Goal: Information Seeking & Learning: Learn about a topic

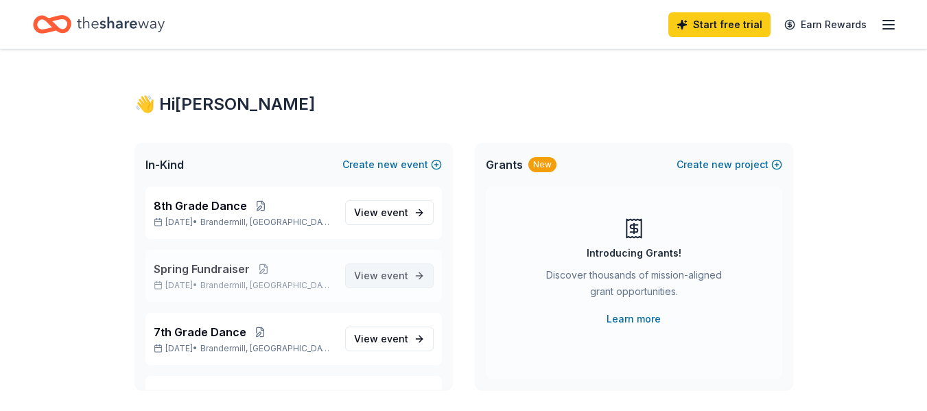
click at [404, 270] on link "View event" at bounding box center [389, 276] width 89 height 25
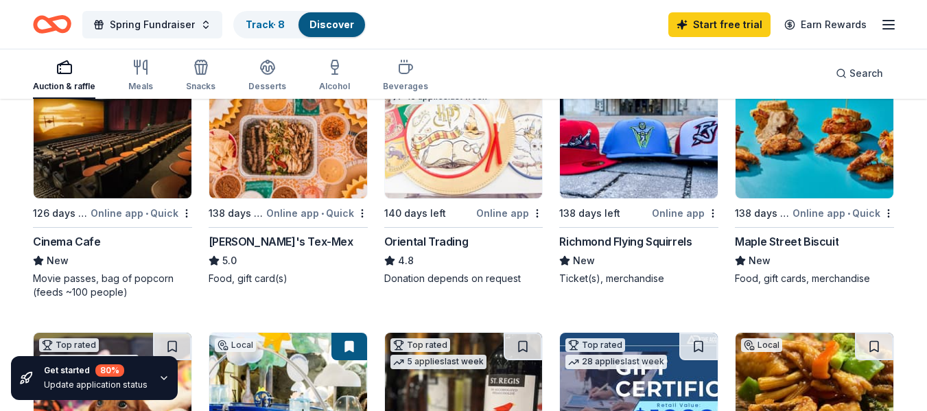
scroll to position [206, 0]
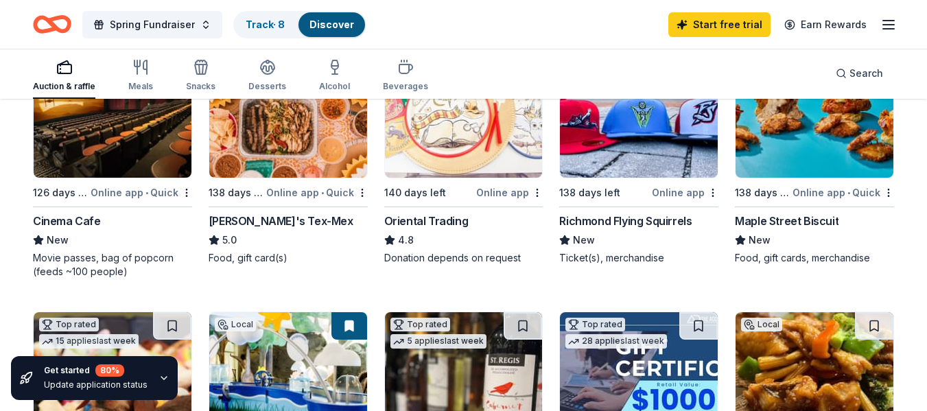
click at [95, 212] on div "Local 126 days left Online app • Quick Cinema Cafe New Movie passes, bag of pop…" at bounding box center [112, 163] width 159 height 232
click at [437, 126] on img at bounding box center [464, 112] width 158 height 130
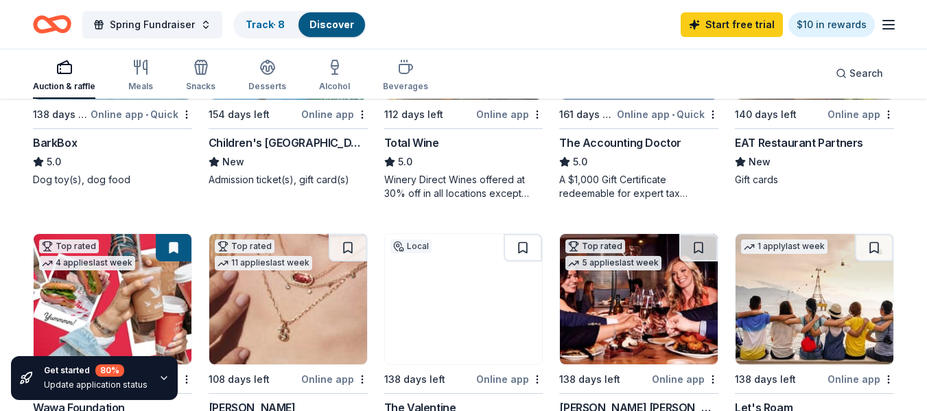
scroll to position [343, 0]
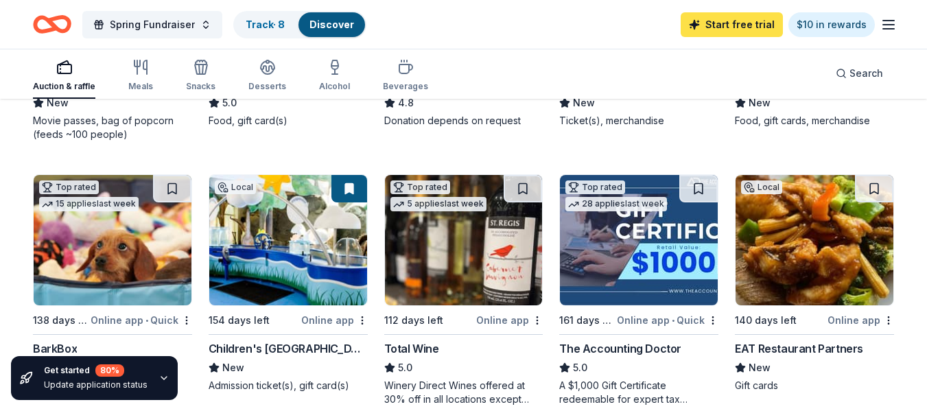
click at [718, 30] on link "Start free trial" at bounding box center [732, 24] width 102 height 25
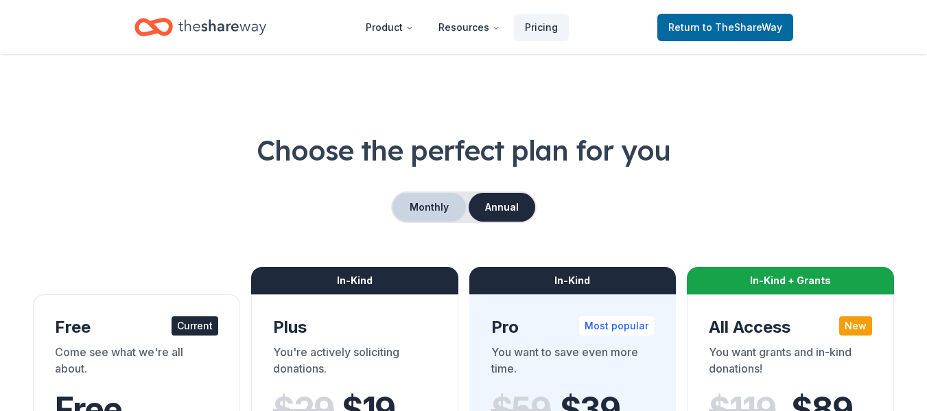
click at [405, 212] on button "Monthly" at bounding box center [429, 207] width 73 height 29
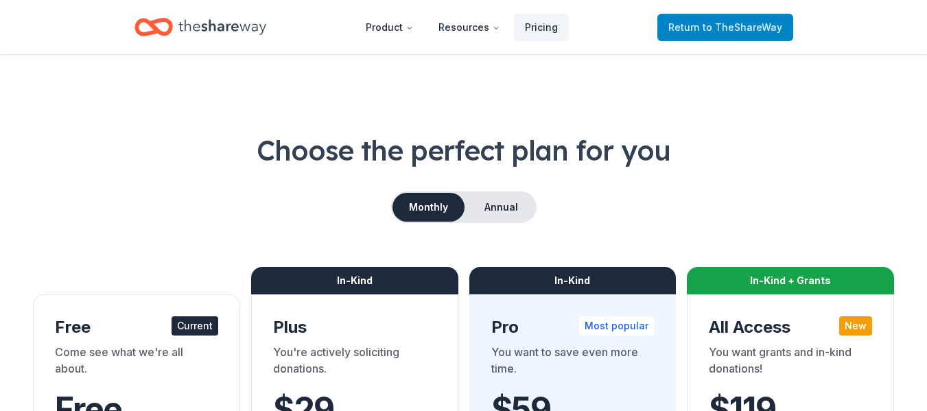
click at [722, 30] on span "to TheShareWay" at bounding box center [743, 27] width 80 height 12
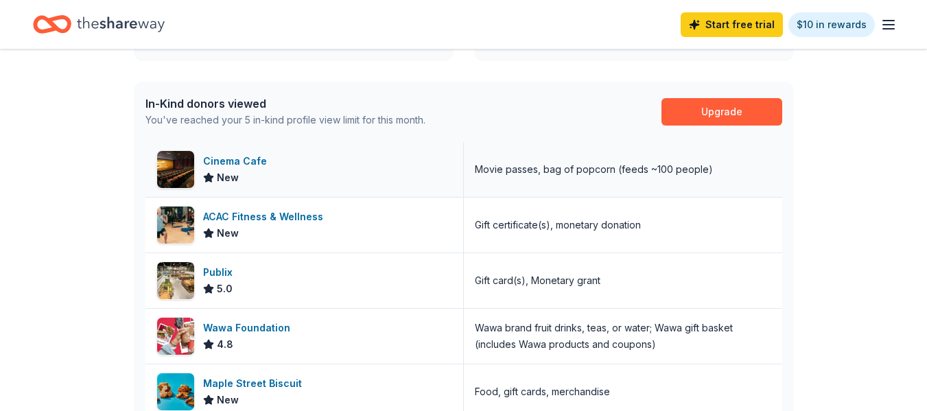
scroll to position [412, 0]
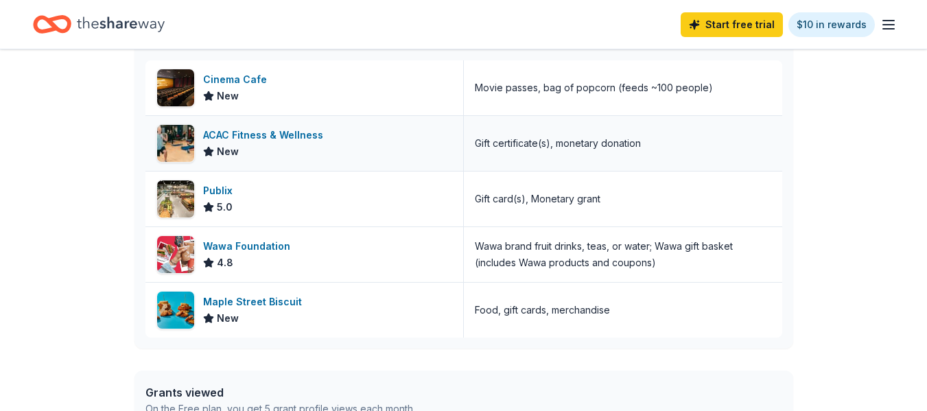
click at [278, 133] on div "ACAC Fitness & Wellness" at bounding box center [266, 135] width 126 height 16
click at [218, 190] on div "Publix" at bounding box center [220, 191] width 35 height 16
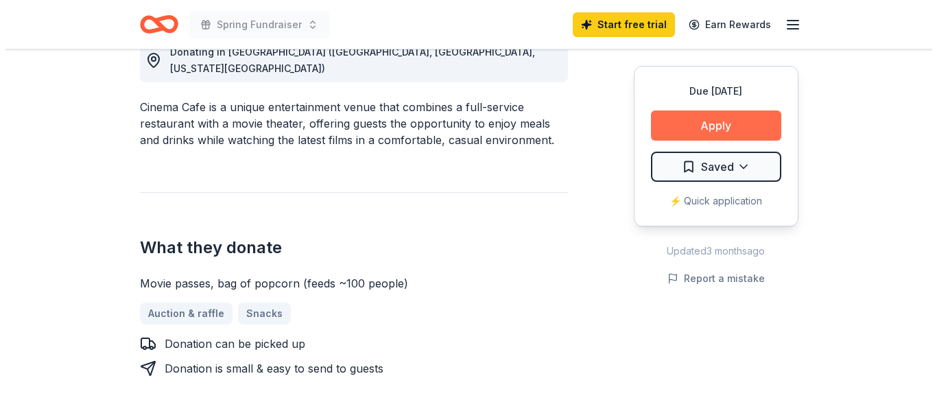
scroll to position [343, 0]
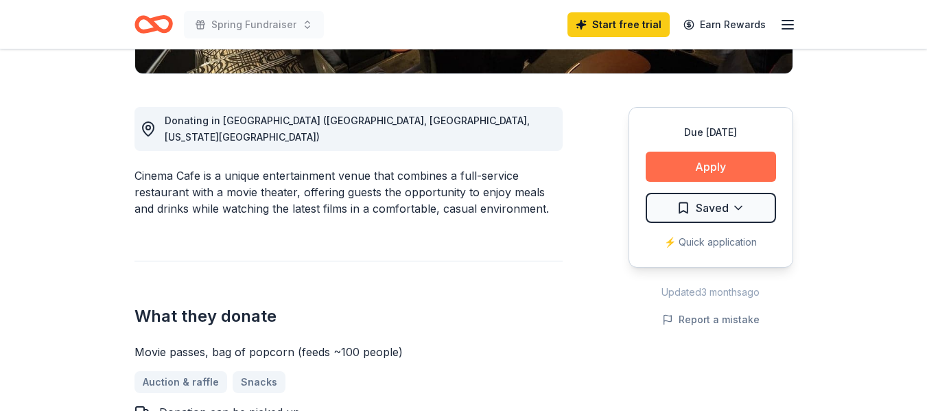
click at [710, 130] on div "Due in 126 days Apply Saved ⚡️ Quick application" at bounding box center [711, 187] width 165 height 161
click at [722, 159] on button "Apply" at bounding box center [711, 167] width 130 height 30
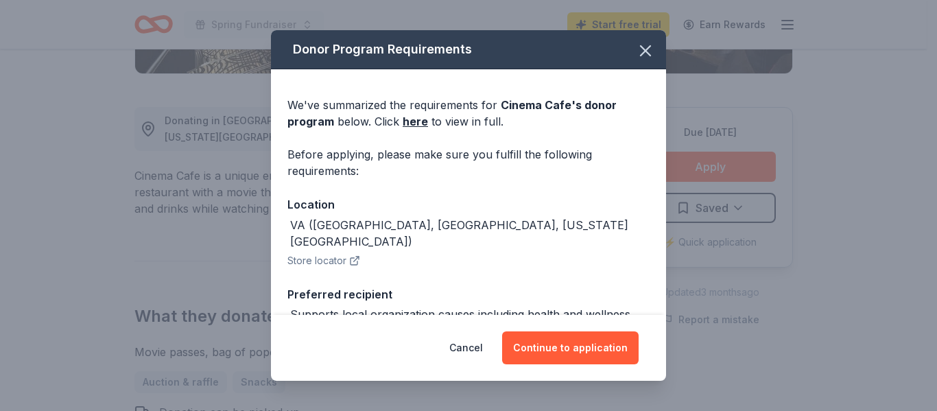
scroll to position [134, 0]
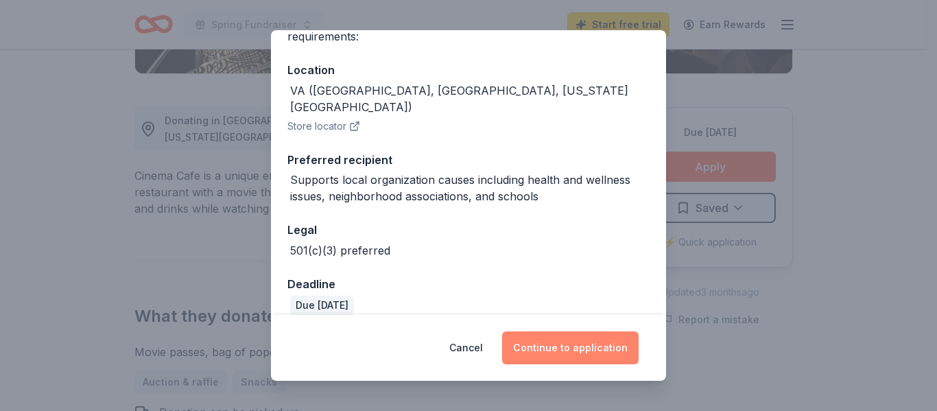
click at [562, 336] on button "Continue to application" at bounding box center [570, 347] width 137 height 33
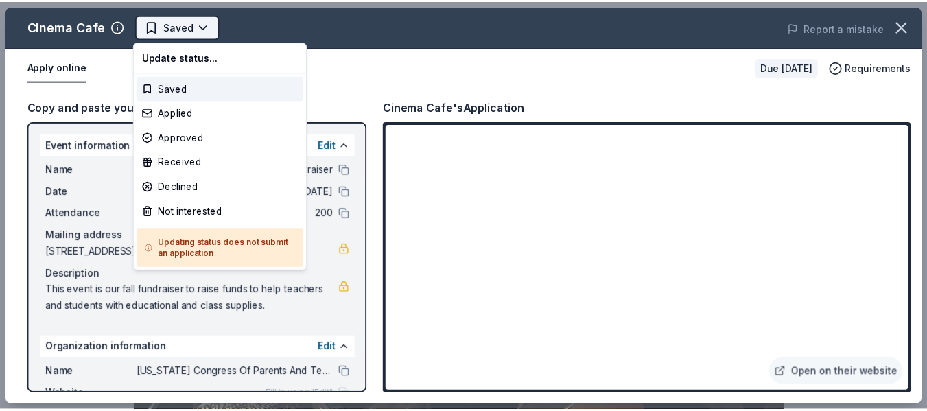
scroll to position [0, 0]
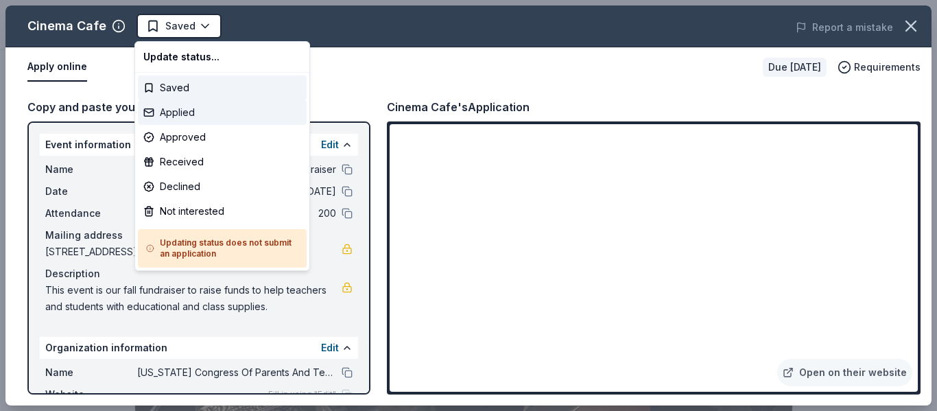
click at [215, 107] on div "Applied" at bounding box center [222, 112] width 169 height 25
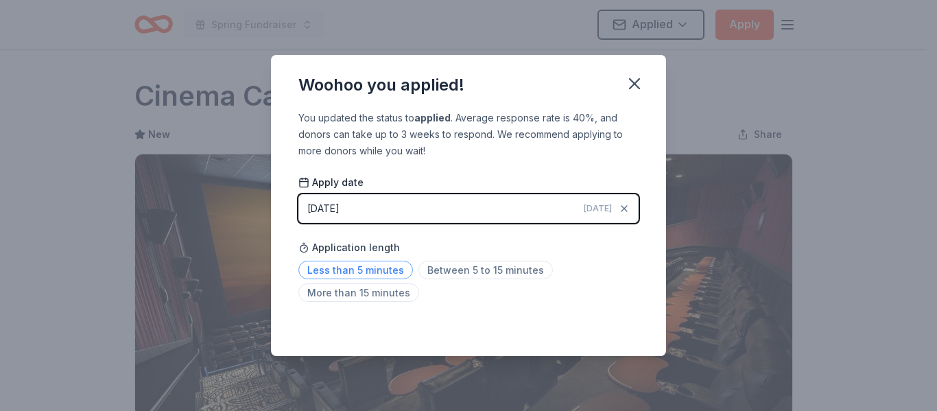
click at [384, 268] on span "Less than 5 minutes" at bounding box center [356, 270] width 115 height 19
click at [643, 84] on icon "button" at bounding box center [634, 83] width 19 height 19
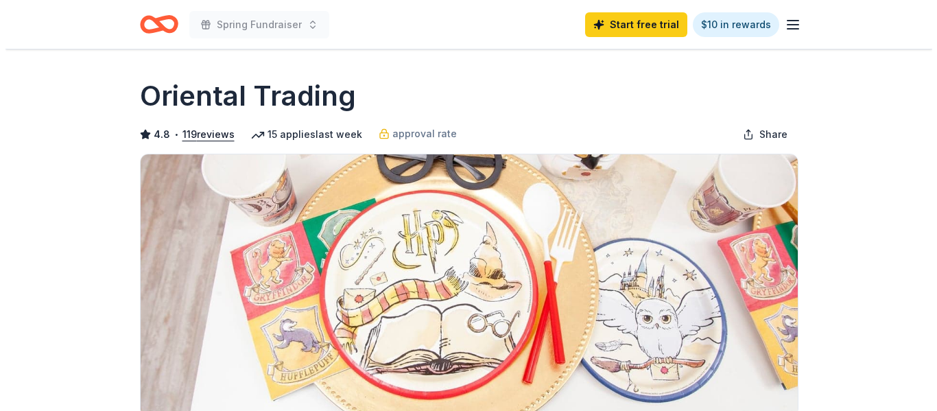
scroll to position [412, 0]
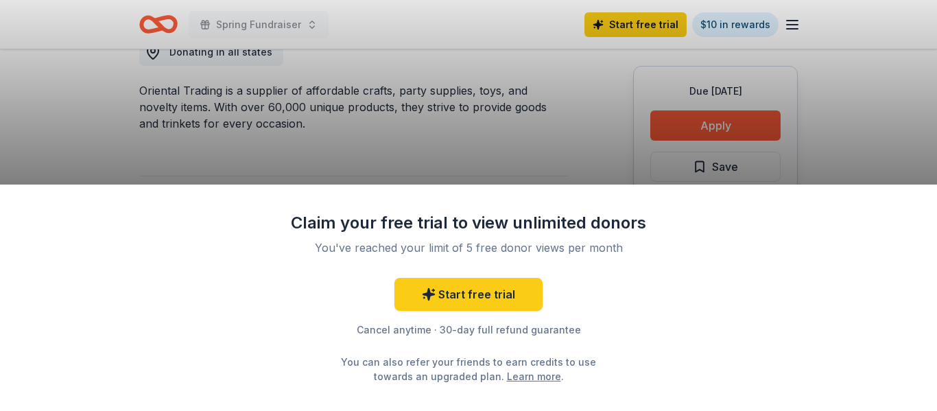
click at [552, 147] on div "Claim your free trial to view unlimited donors You've reached your limit of 5 f…" at bounding box center [468, 205] width 937 height 411
click at [568, 130] on div "Claim your free trial to view unlimited donors You've reached your limit of 5 f…" at bounding box center [468, 205] width 937 height 411
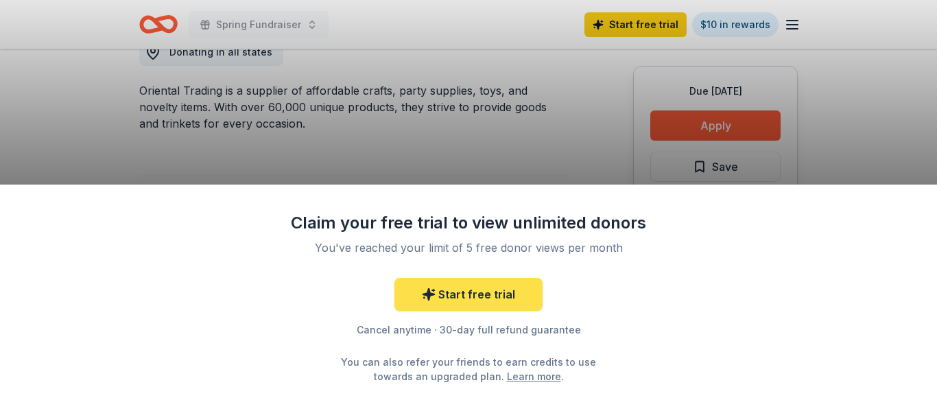
click at [489, 286] on link "Start free trial" at bounding box center [469, 294] width 148 height 33
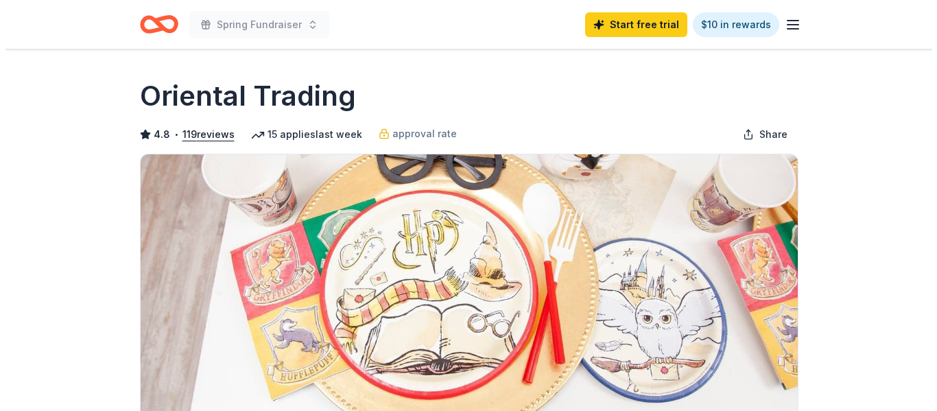
scroll to position [412, 0]
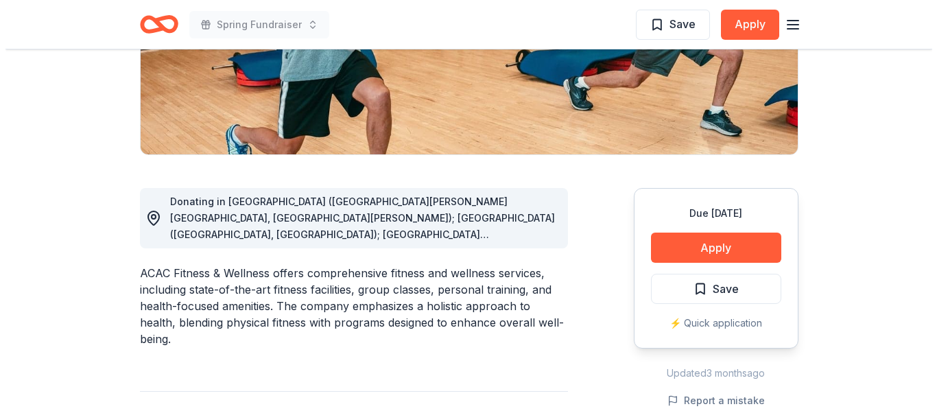
scroll to position [274, 0]
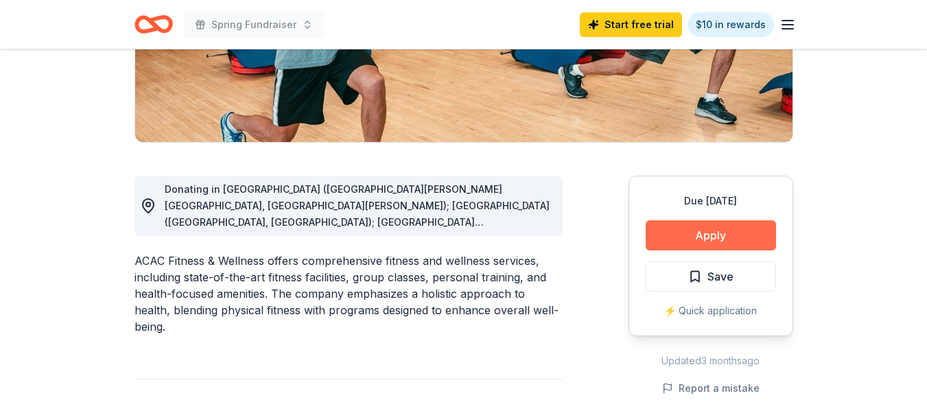
click at [696, 239] on button "Apply" at bounding box center [711, 235] width 130 height 30
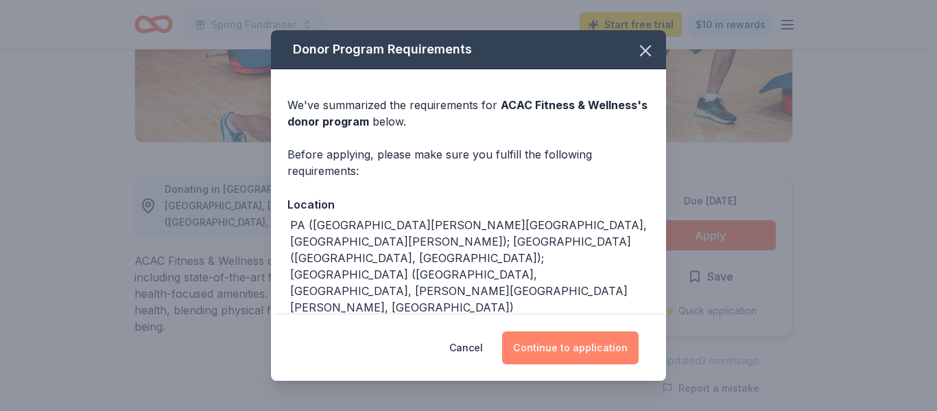
click at [596, 348] on button "Continue to application" at bounding box center [570, 347] width 137 height 33
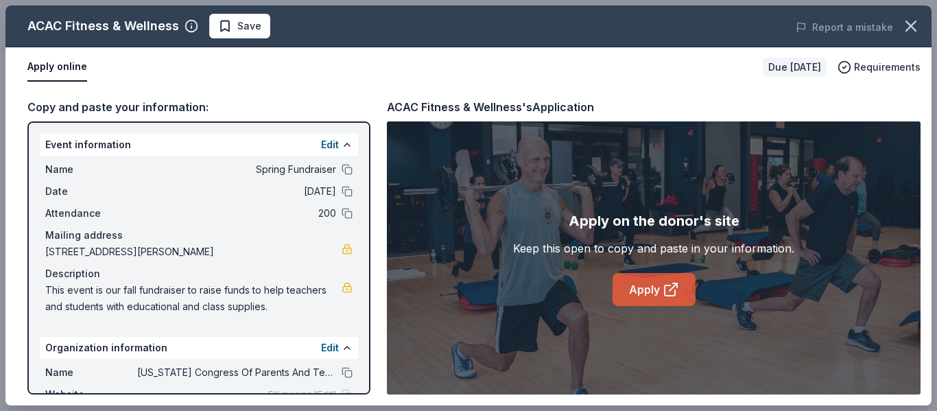
click at [647, 287] on link "Apply" at bounding box center [654, 289] width 83 height 33
click at [658, 286] on link "Apply" at bounding box center [654, 289] width 83 height 33
click at [668, 274] on link "Apply" at bounding box center [654, 289] width 83 height 33
click at [242, 36] on button "Save" at bounding box center [239, 26] width 61 height 25
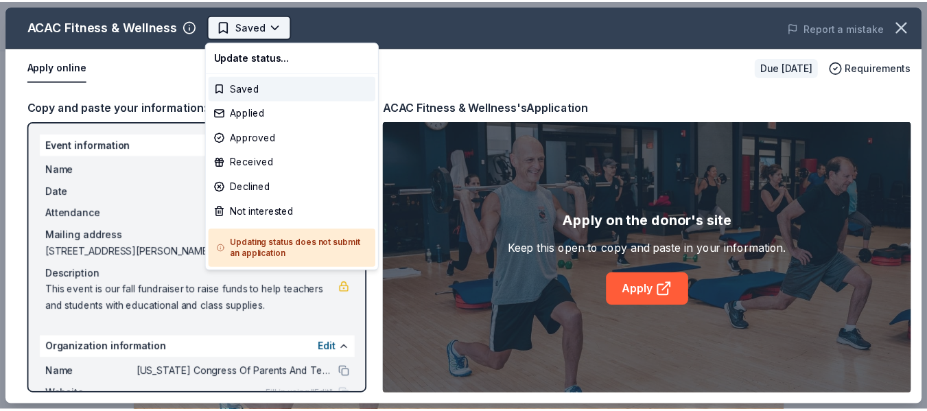
scroll to position [0, 0]
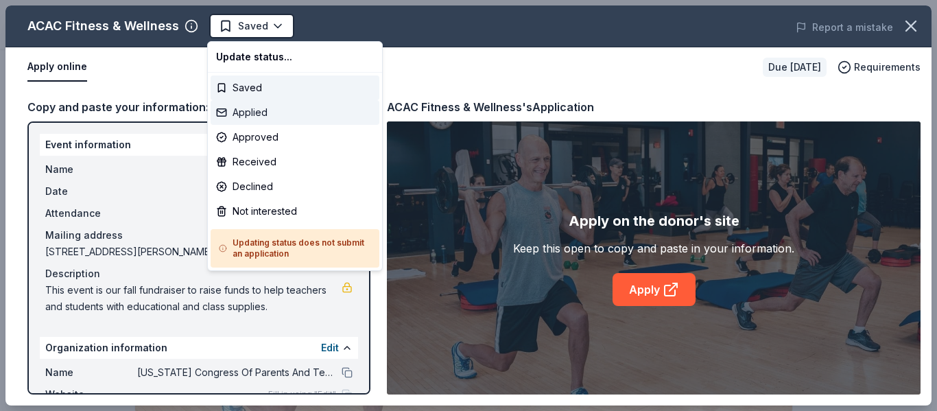
click at [251, 117] on div "Applied" at bounding box center [295, 112] width 169 height 25
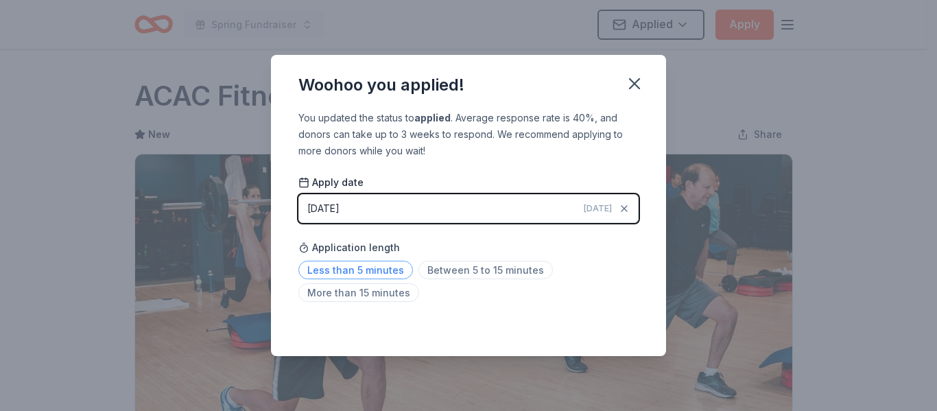
click at [377, 267] on span "Less than 5 minutes" at bounding box center [356, 270] width 115 height 19
click at [642, 84] on icon "button" at bounding box center [634, 83] width 19 height 19
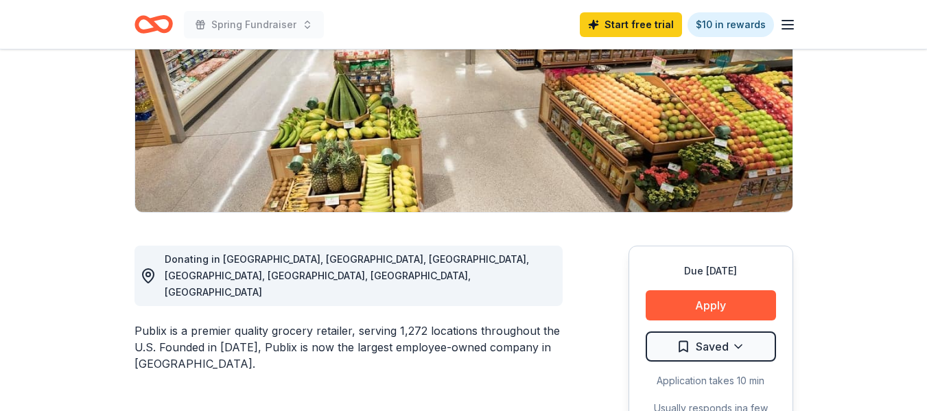
scroll to position [206, 0]
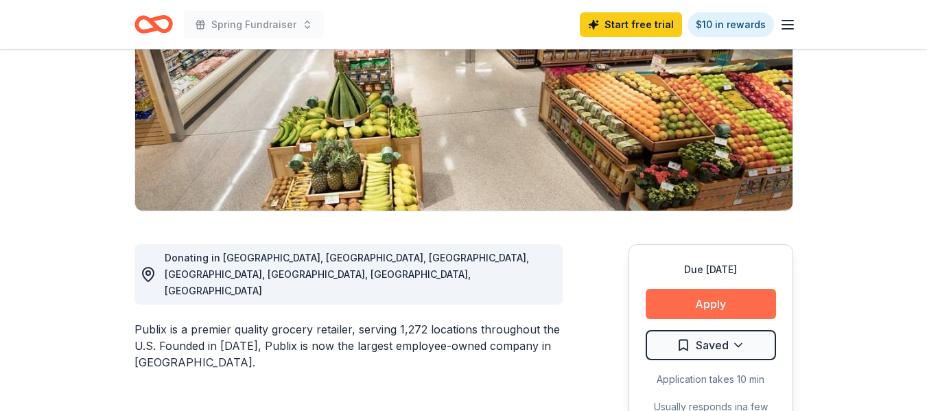
click at [723, 306] on button "Apply" at bounding box center [711, 304] width 130 height 30
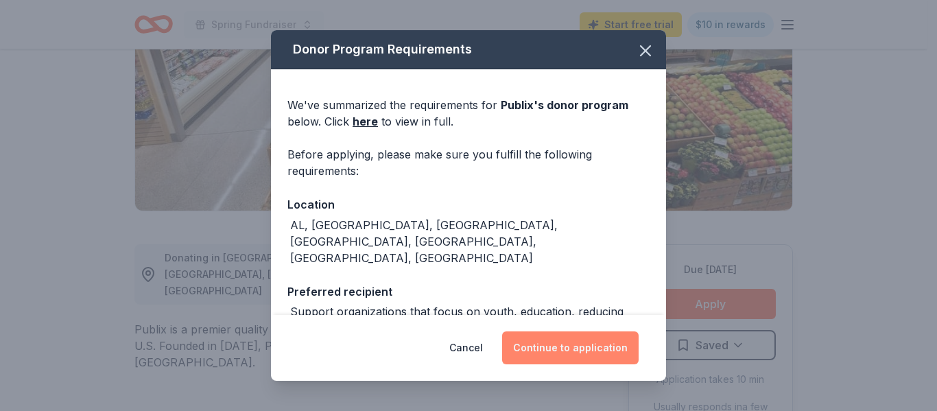
click at [563, 349] on button "Continue to application" at bounding box center [570, 347] width 137 height 33
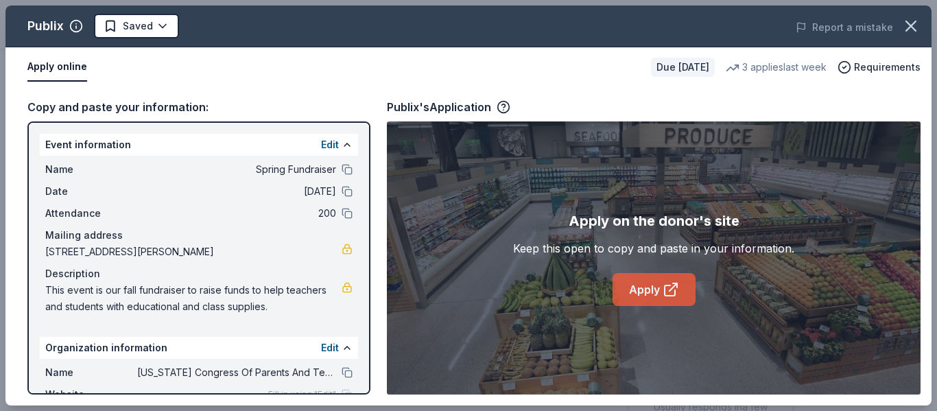
click at [636, 292] on link "Apply" at bounding box center [654, 289] width 83 height 33
click at [914, 27] on icon "button" at bounding box center [911, 25] width 19 height 19
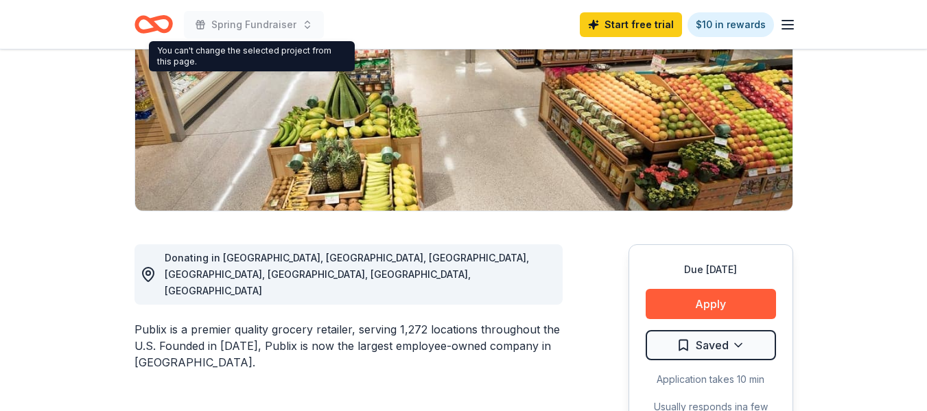
click at [159, 23] on icon "Home" at bounding box center [153, 24] width 38 height 32
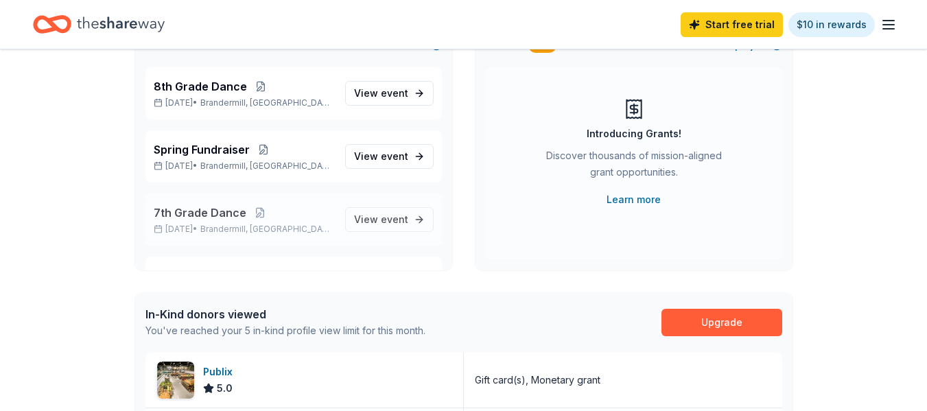
scroll to position [137, 0]
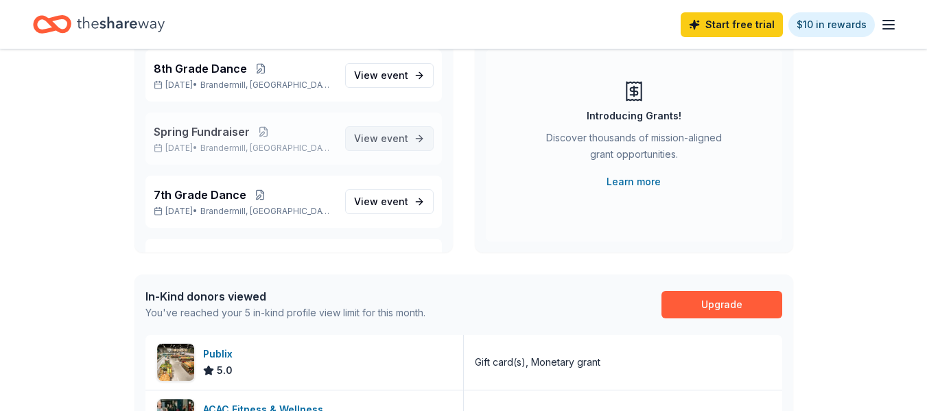
click at [399, 136] on link "View event" at bounding box center [389, 138] width 89 height 25
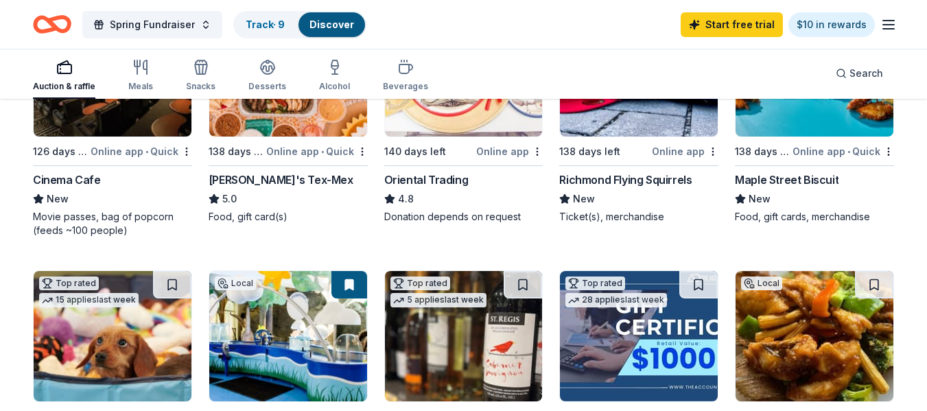
scroll to position [69, 0]
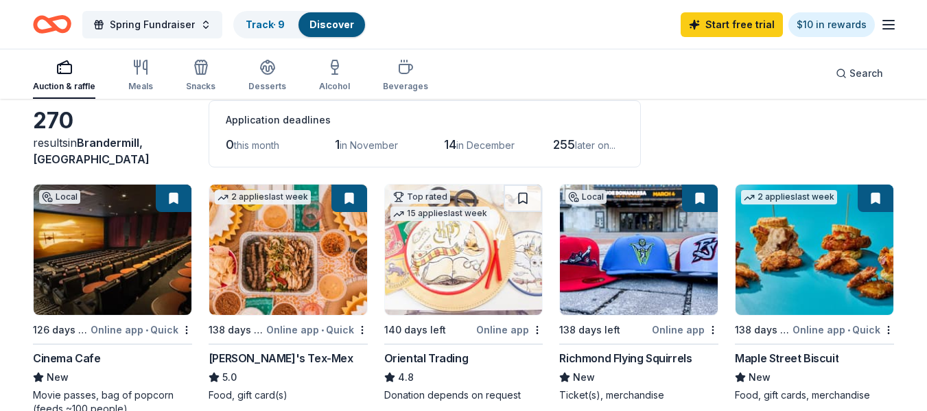
click at [62, 25] on icon "Home" at bounding box center [52, 24] width 38 height 32
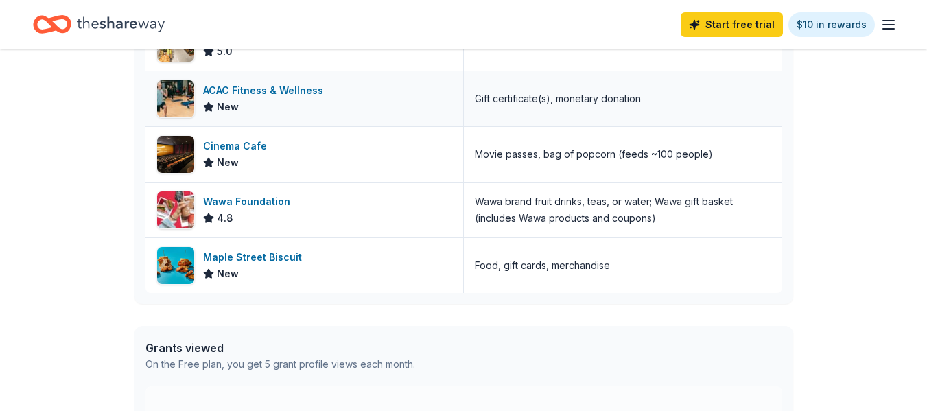
scroll to position [480, 0]
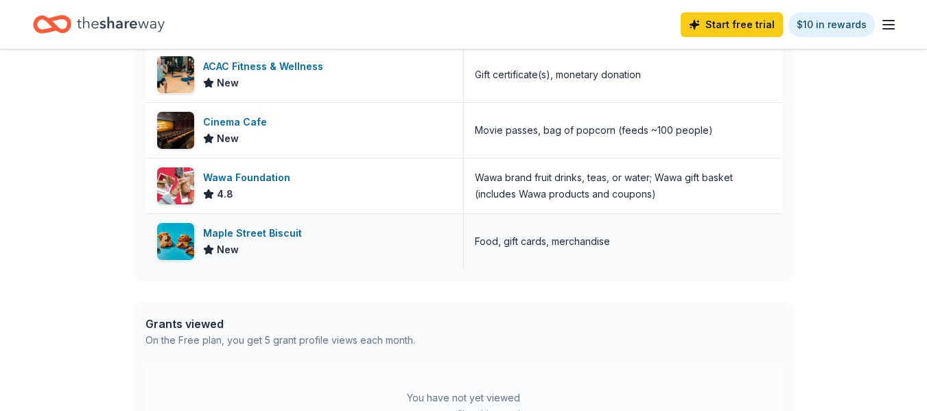
click at [235, 234] on div "Maple Street Biscuit" at bounding box center [255, 233] width 104 height 16
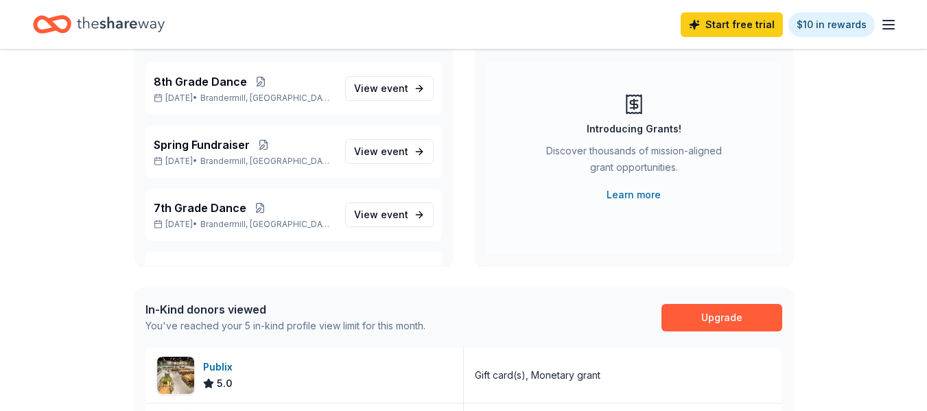
scroll to position [137, 0]
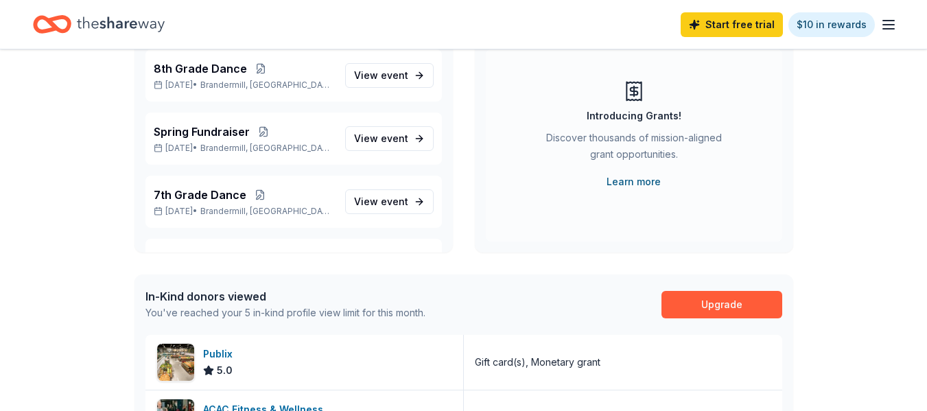
click at [620, 185] on link "Learn more" at bounding box center [634, 182] width 54 height 16
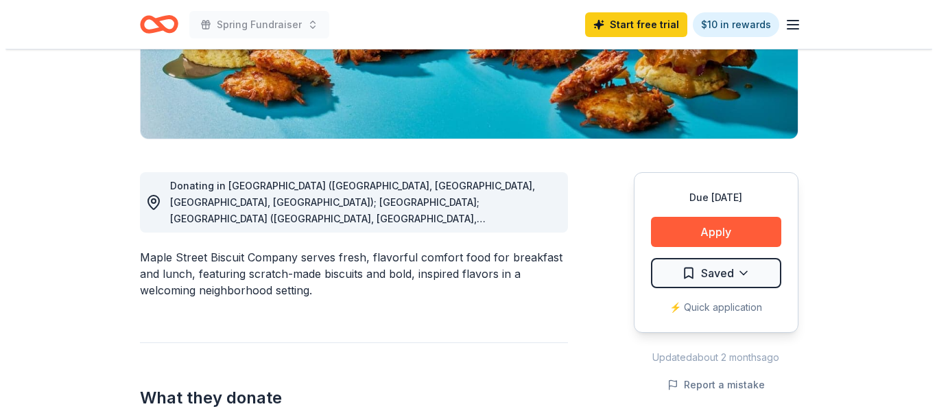
scroll to position [343, 0]
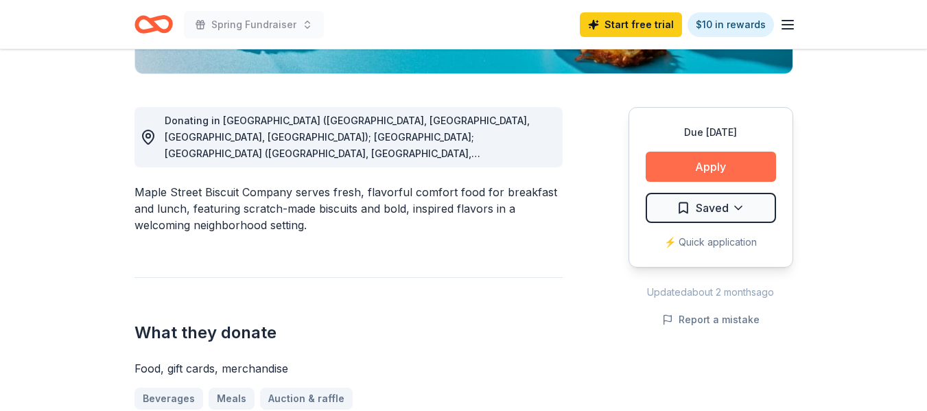
click at [693, 166] on button "Apply" at bounding box center [711, 167] width 130 height 30
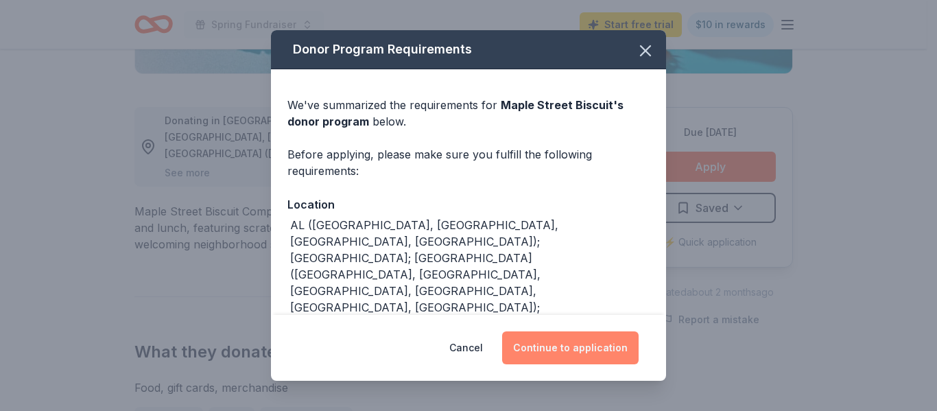
click at [592, 331] on button "Continue to application" at bounding box center [570, 347] width 137 height 33
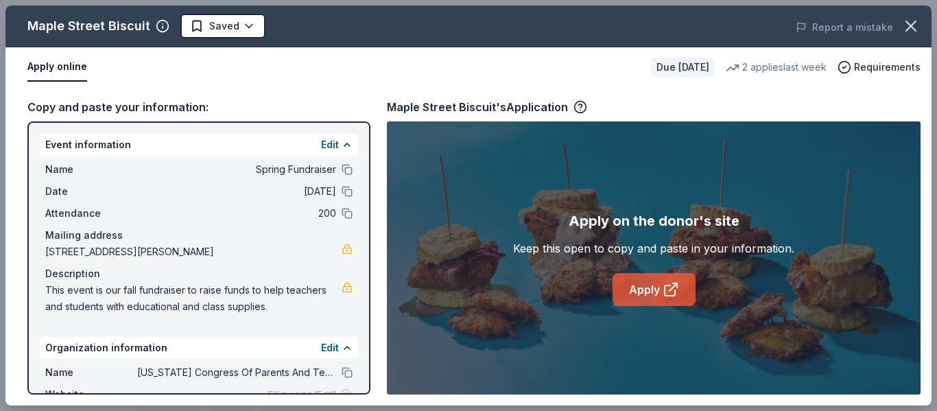
click at [657, 292] on link "Apply" at bounding box center [654, 289] width 83 height 33
click at [651, 290] on link "Apply" at bounding box center [654, 289] width 83 height 33
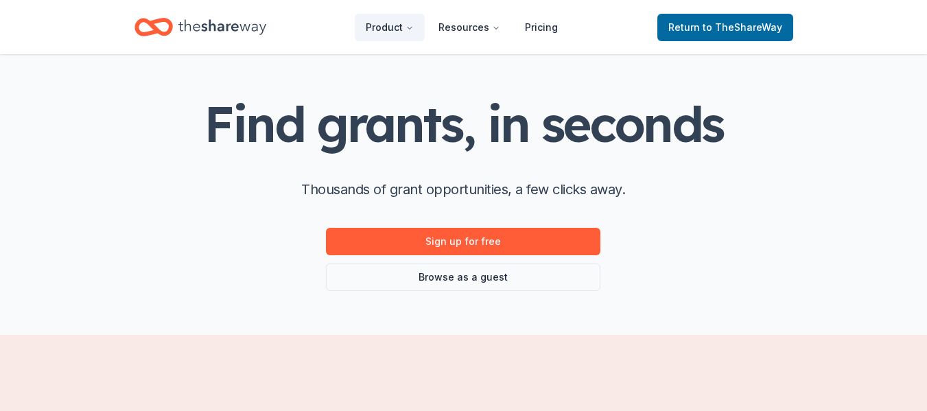
scroll to position [69, 0]
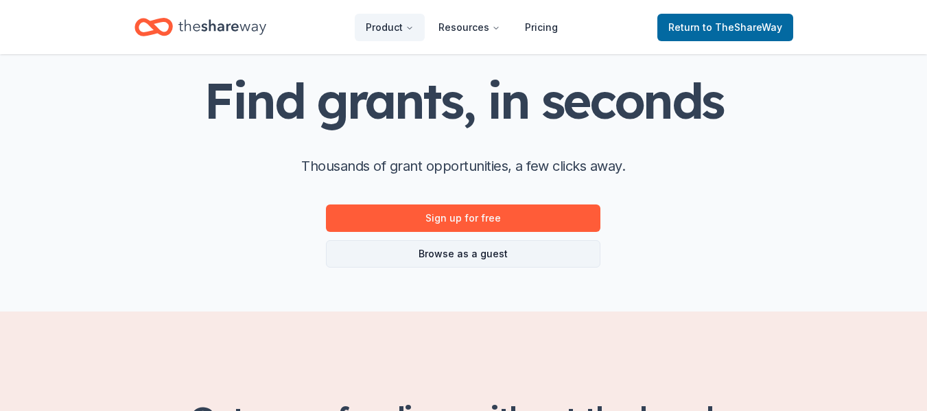
click at [506, 250] on link "Browse as a guest" at bounding box center [463, 253] width 274 height 27
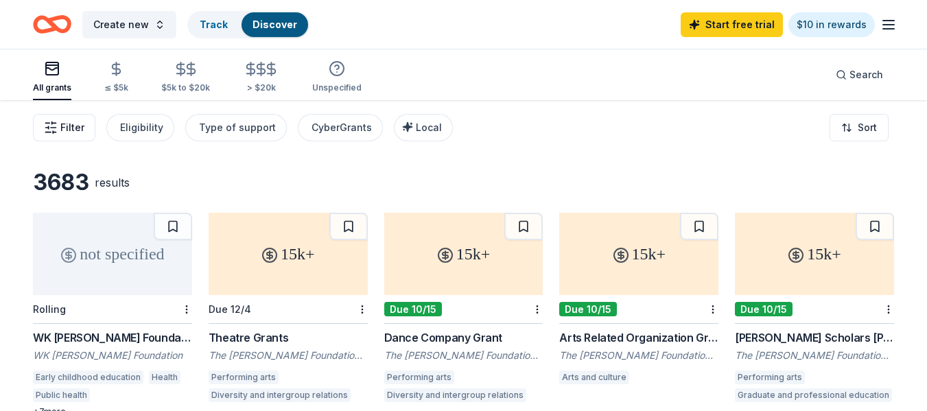
click at [78, 131] on span "Filter" at bounding box center [72, 127] width 24 height 16
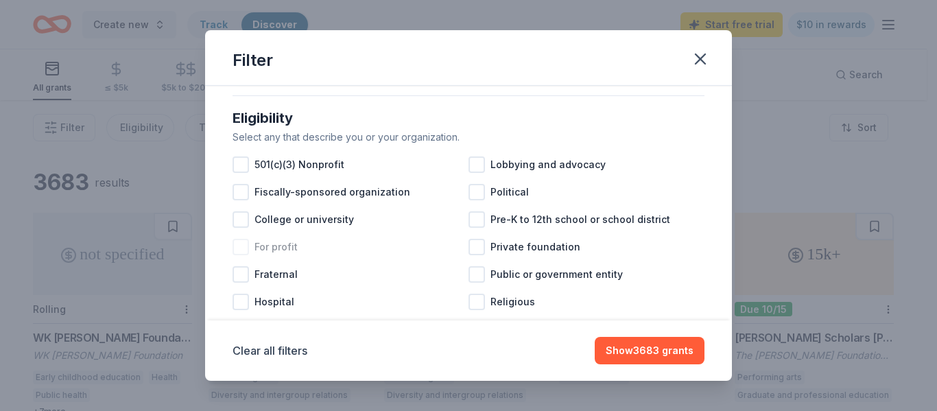
scroll to position [137, 0]
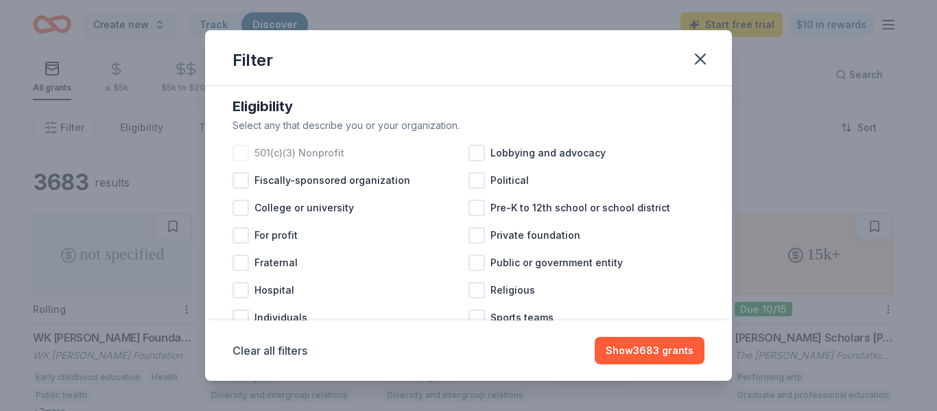
click at [240, 161] on div at bounding box center [241, 153] width 16 height 16
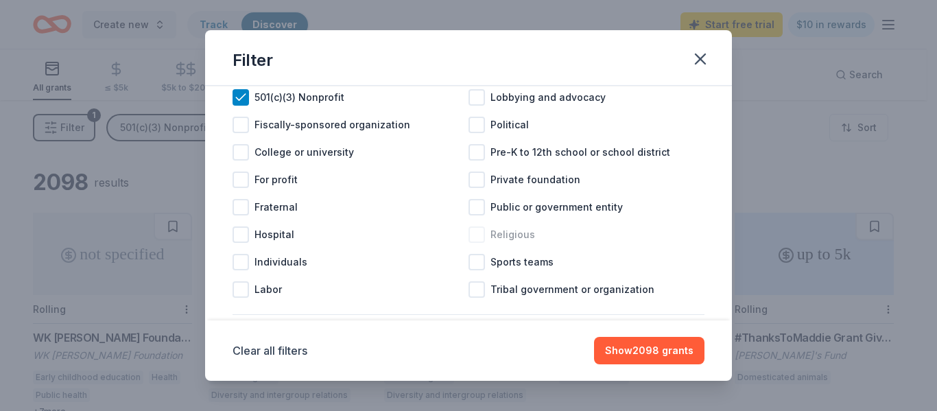
scroll to position [274, 0]
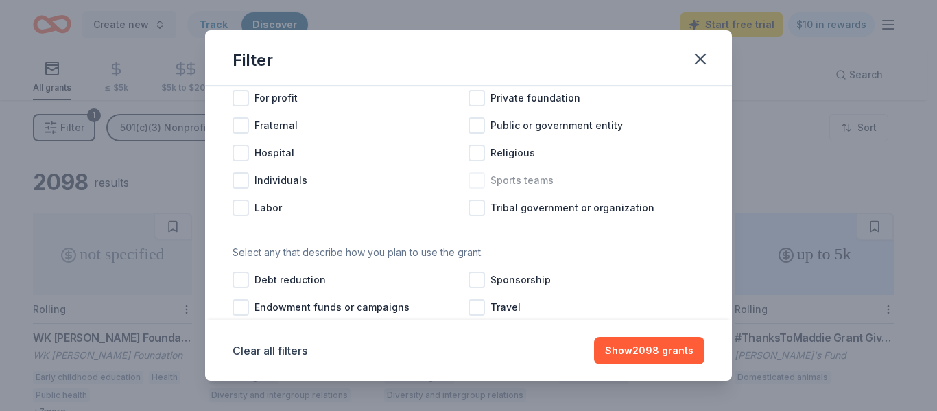
click at [479, 189] on div at bounding box center [477, 180] width 16 height 16
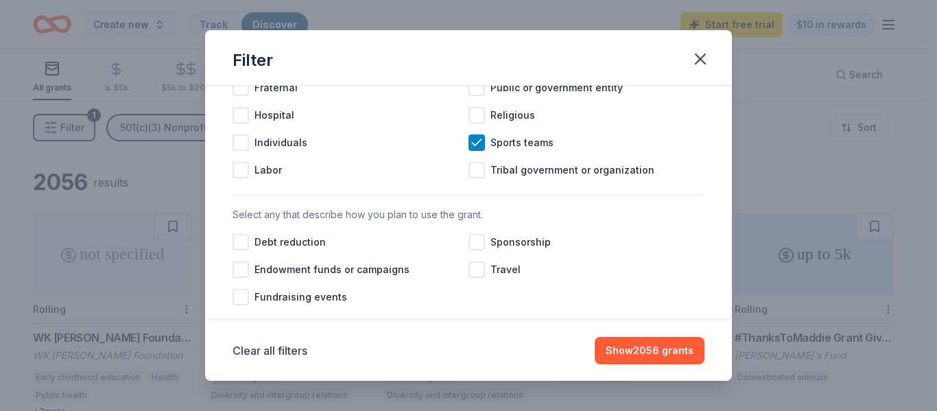
scroll to position [412, 0]
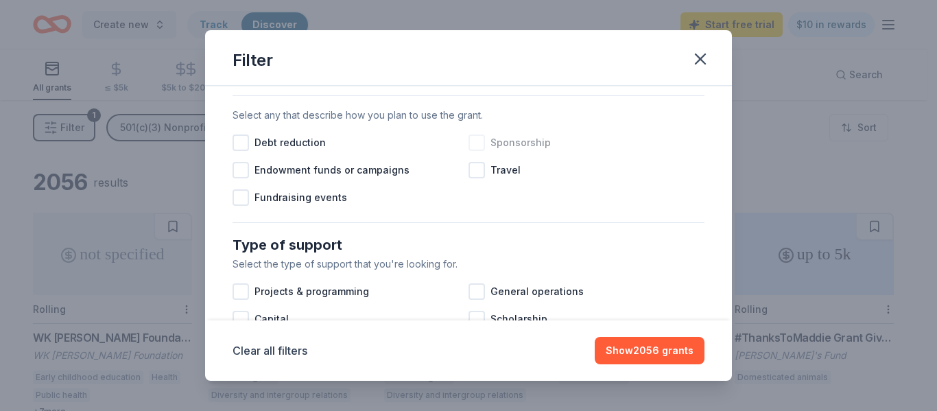
click at [471, 151] on div at bounding box center [477, 142] width 16 height 16
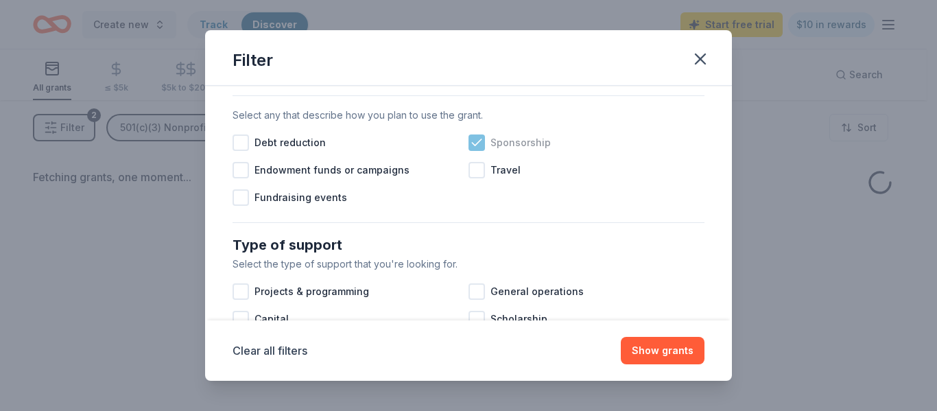
click at [471, 150] on icon at bounding box center [477, 143] width 14 height 14
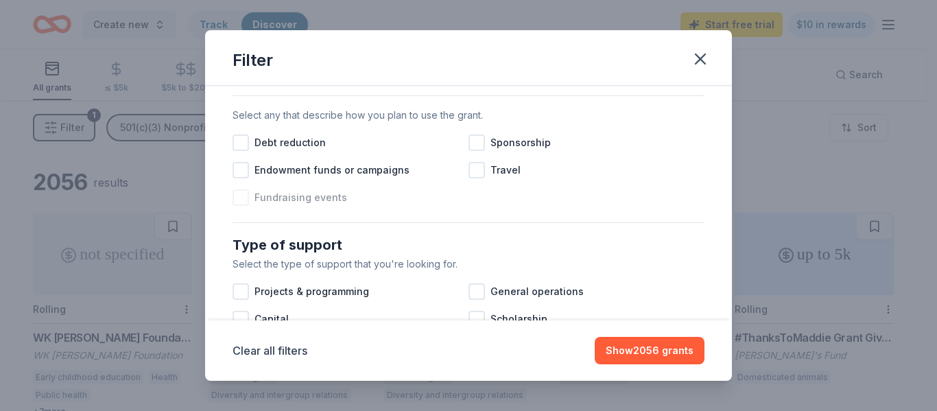
click at [242, 206] on div at bounding box center [241, 197] width 16 height 16
click at [478, 151] on div at bounding box center [477, 142] width 16 height 16
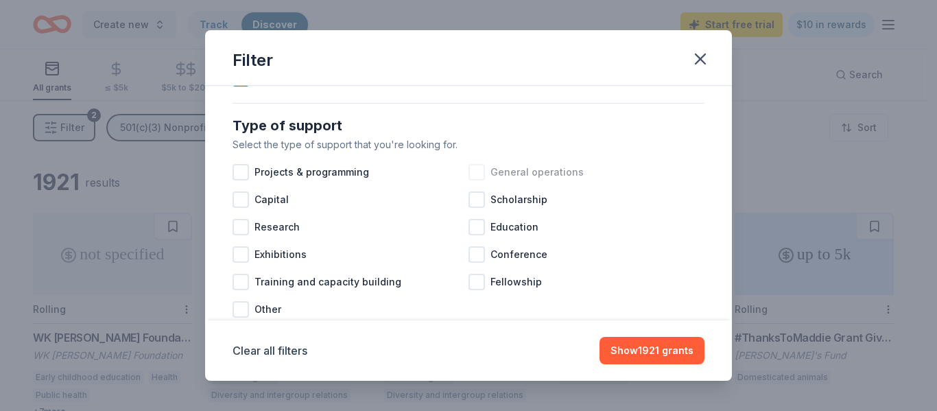
scroll to position [549, 0]
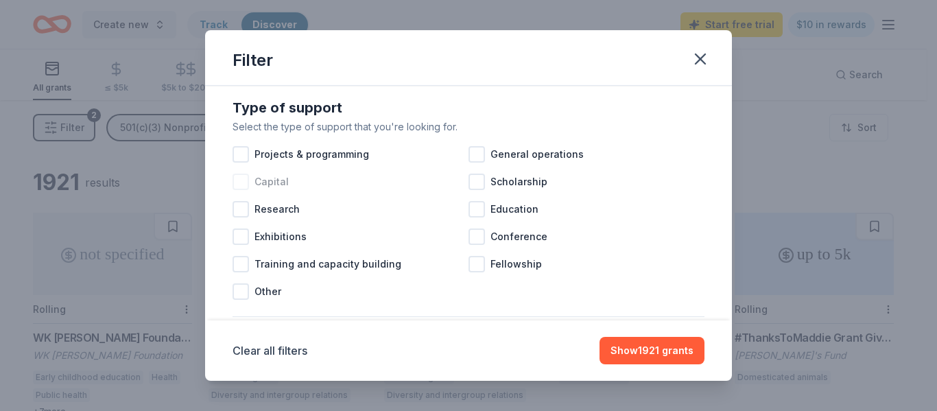
click at [241, 190] on div at bounding box center [241, 182] width 16 height 16
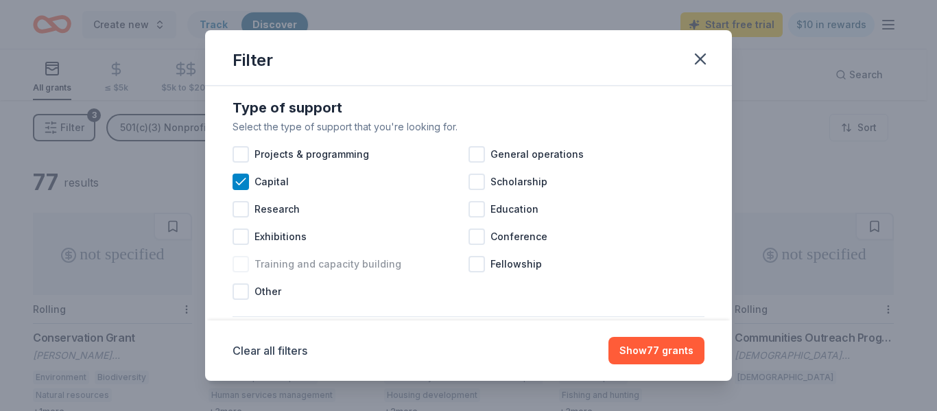
click at [241, 272] on div at bounding box center [241, 264] width 16 height 16
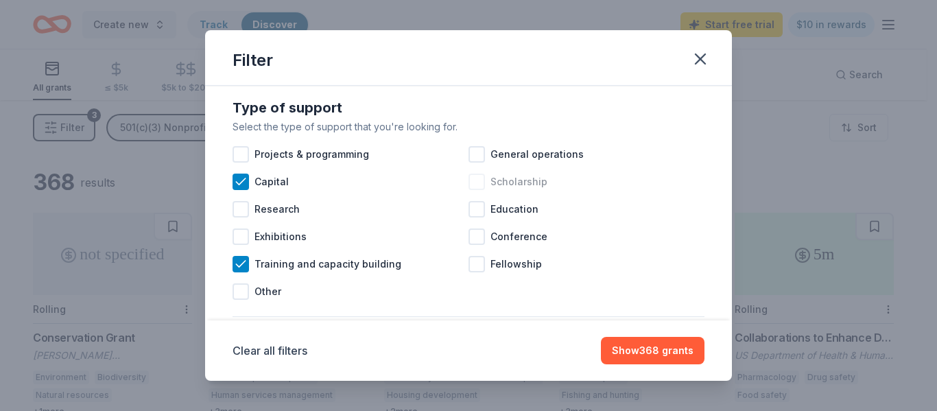
click at [472, 190] on div at bounding box center [477, 182] width 16 height 16
click at [471, 163] on div at bounding box center [477, 154] width 16 height 16
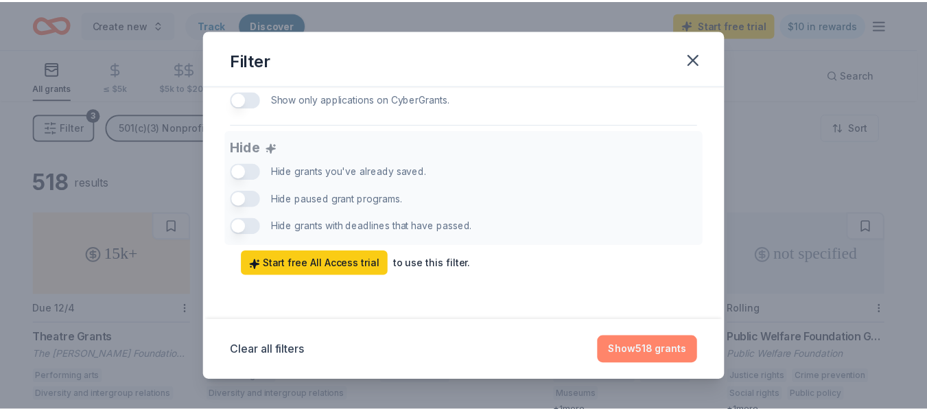
scroll to position [946, 0]
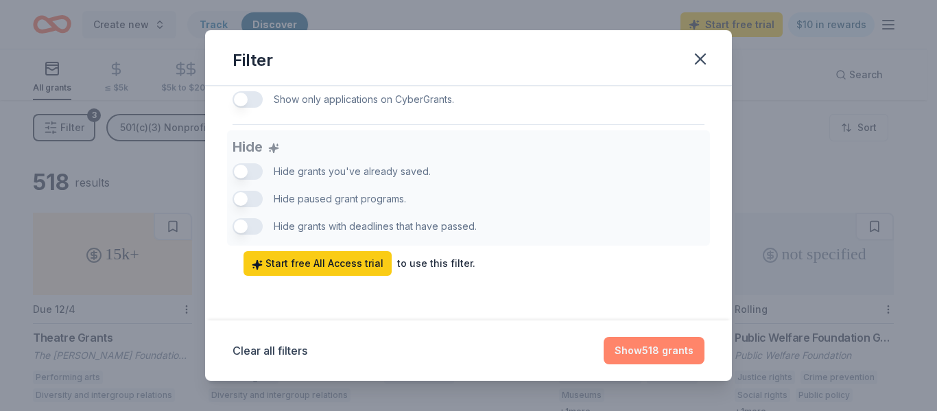
click at [664, 347] on button "Show 518 grants" at bounding box center [654, 350] width 101 height 27
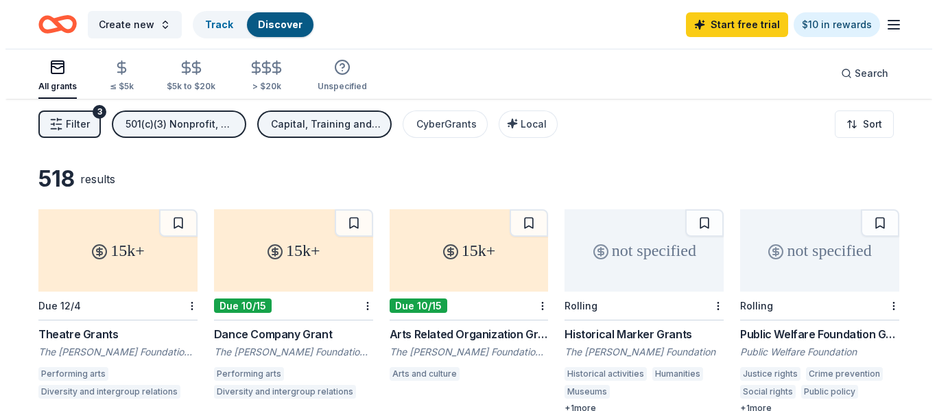
scroll to position [0, 0]
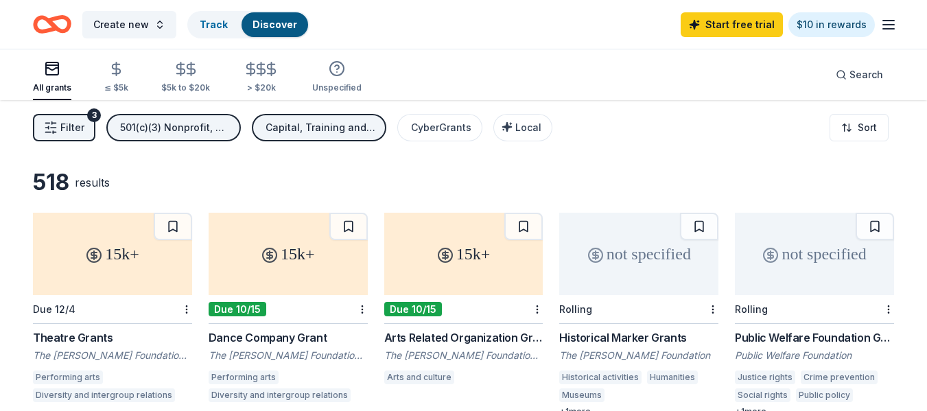
click at [69, 133] on span "Filter" at bounding box center [72, 127] width 24 height 16
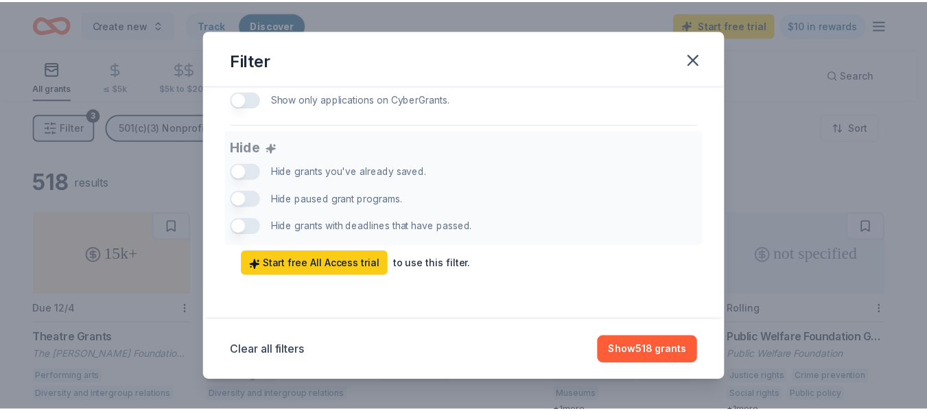
scroll to position [946, 0]
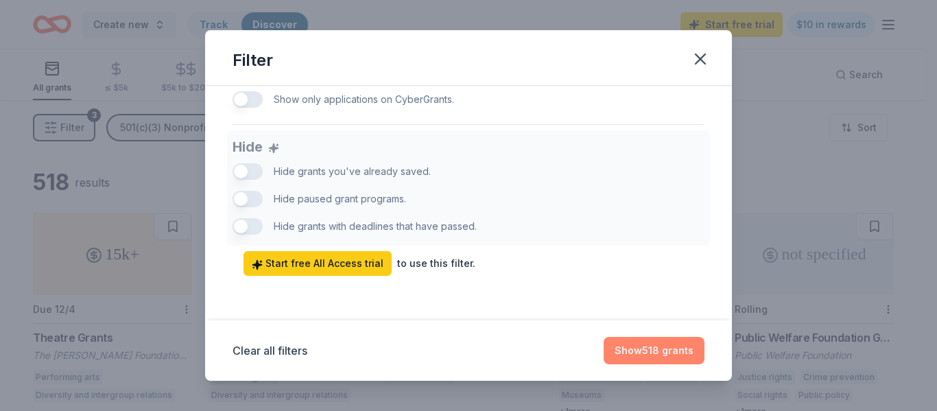
click at [663, 352] on button "Show 518 grants" at bounding box center [654, 350] width 101 height 27
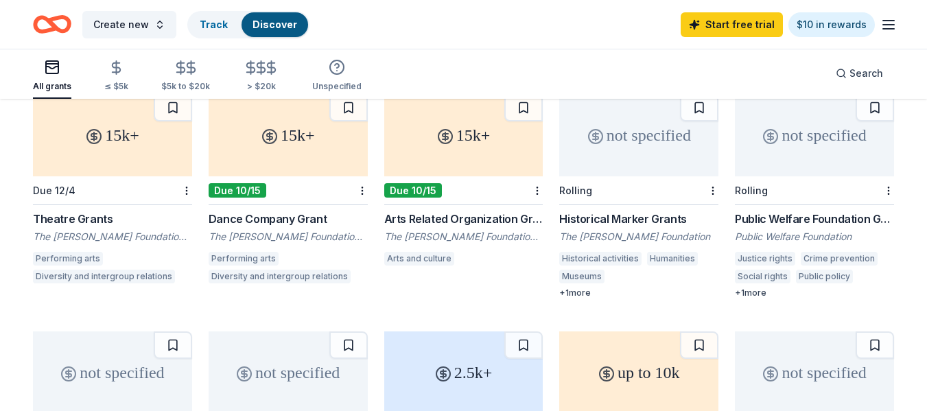
scroll to position [137, 0]
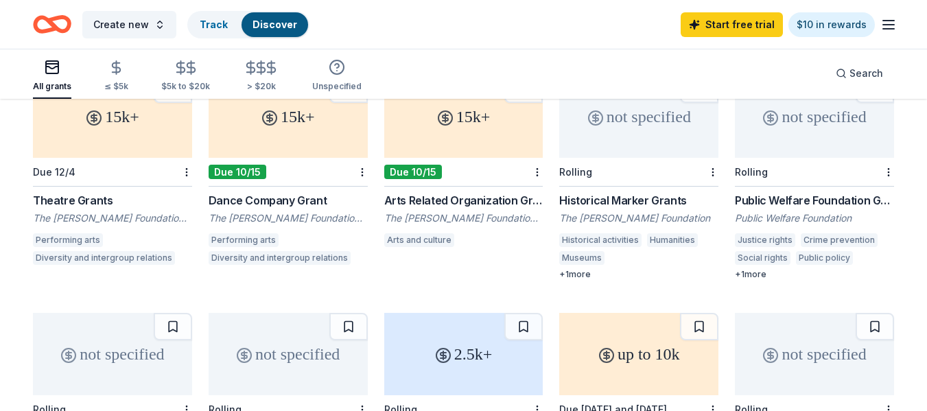
click at [745, 276] on div "+ 1 more" at bounding box center [814, 274] width 159 height 11
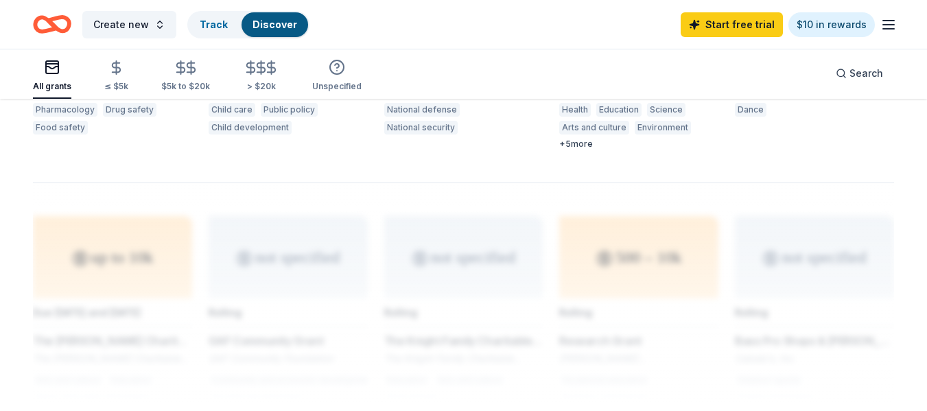
scroll to position [961, 0]
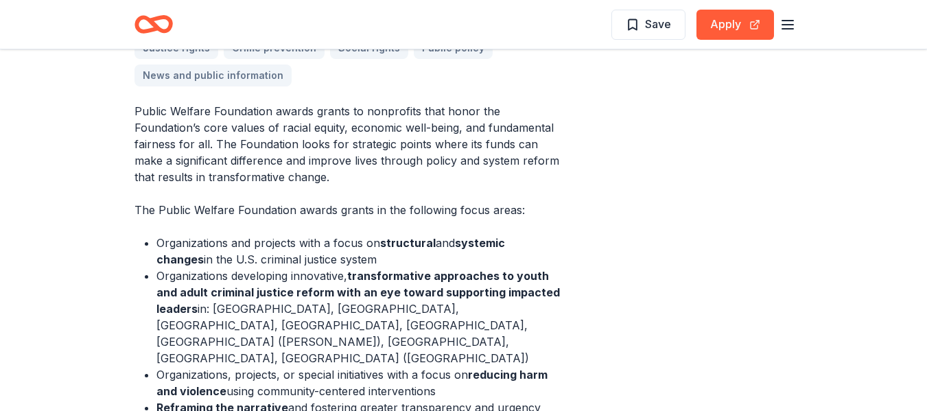
scroll to position [480, 0]
